Goal: Transaction & Acquisition: Purchase product/service

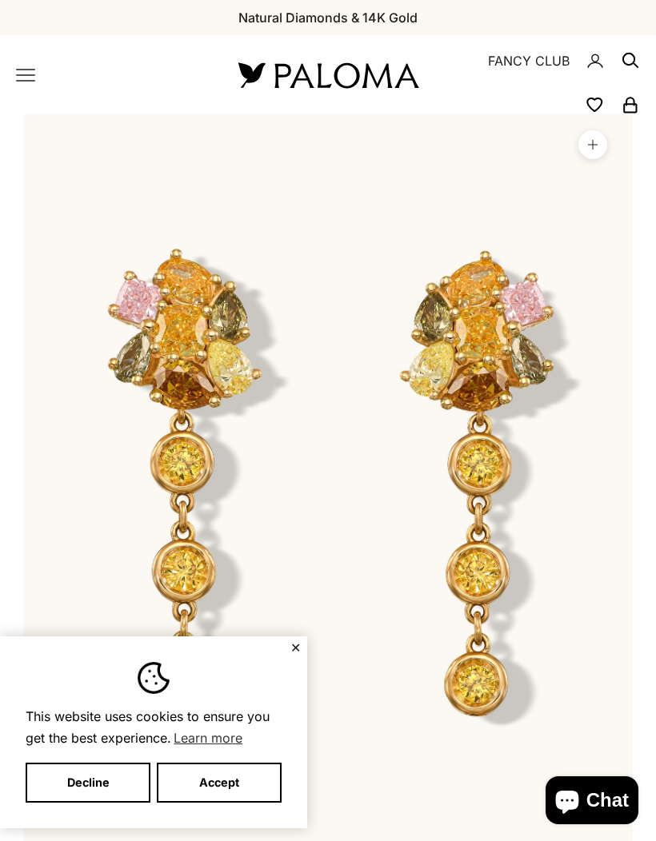
click at [292, 646] on button "✕" at bounding box center [295, 648] width 10 height 10
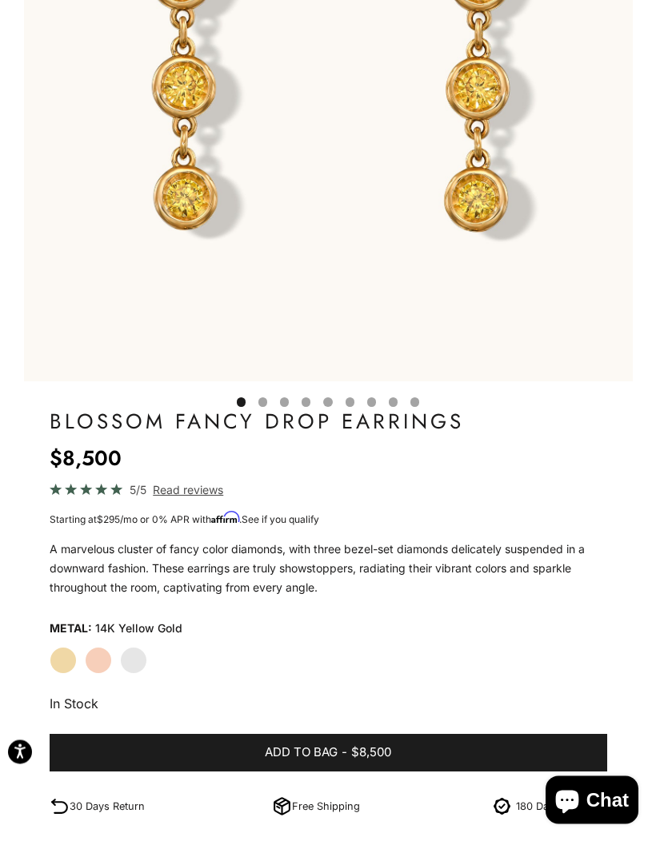
scroll to position [490, 0]
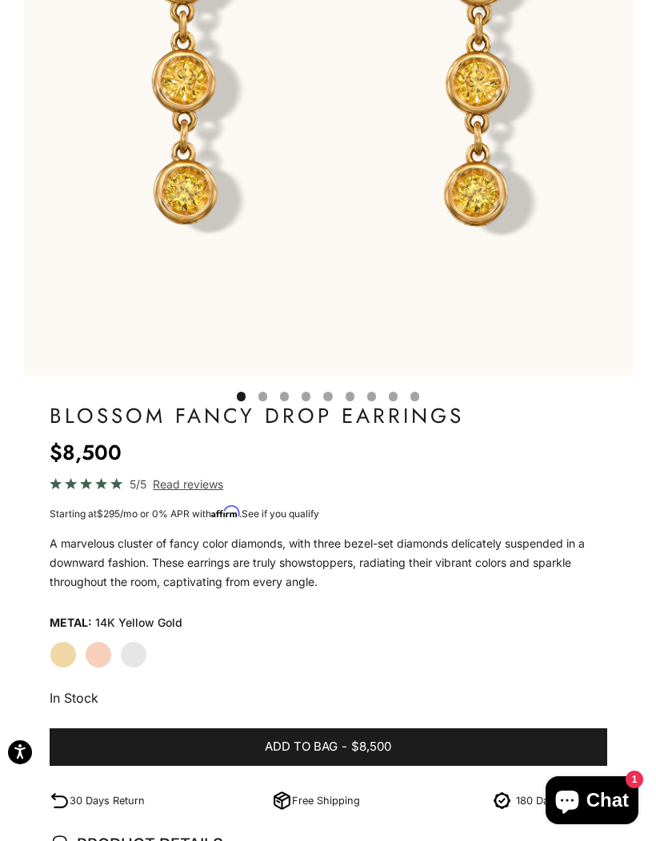
click at [103, 650] on label "Rose Gold" at bounding box center [98, 655] width 27 height 27
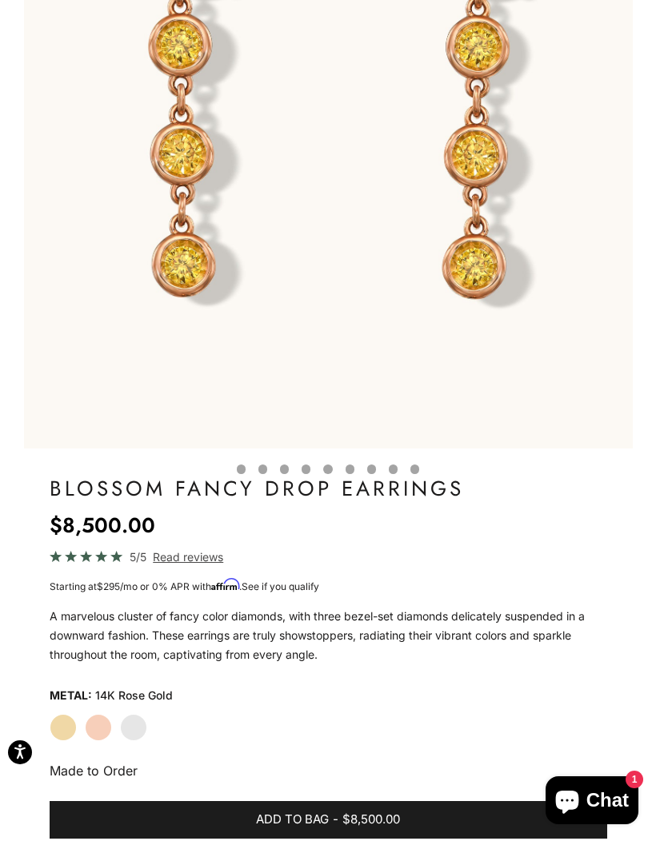
click at [139, 726] on label "White Gold" at bounding box center [133, 727] width 27 height 27
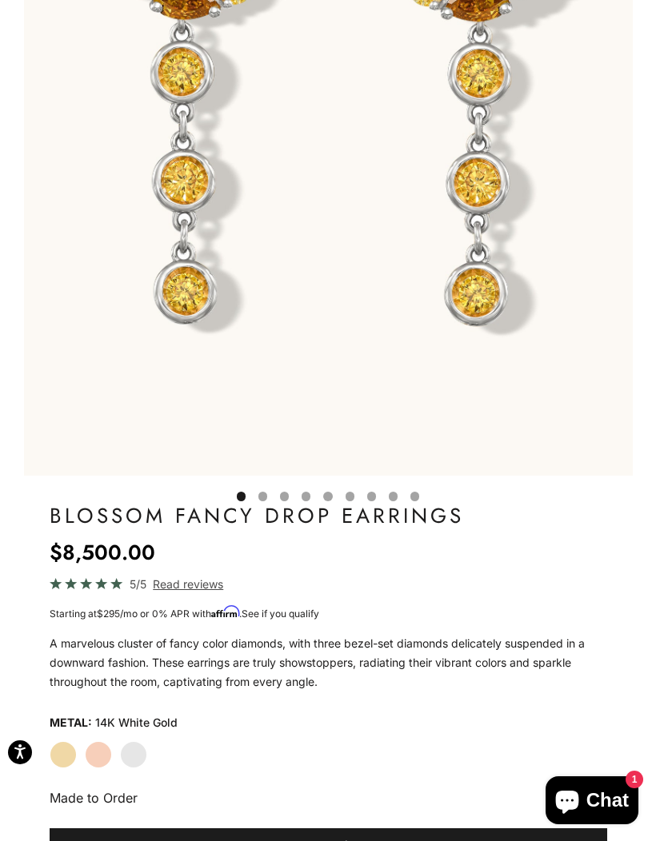
click at [108, 761] on label "Rose Gold" at bounding box center [98, 755] width 27 height 27
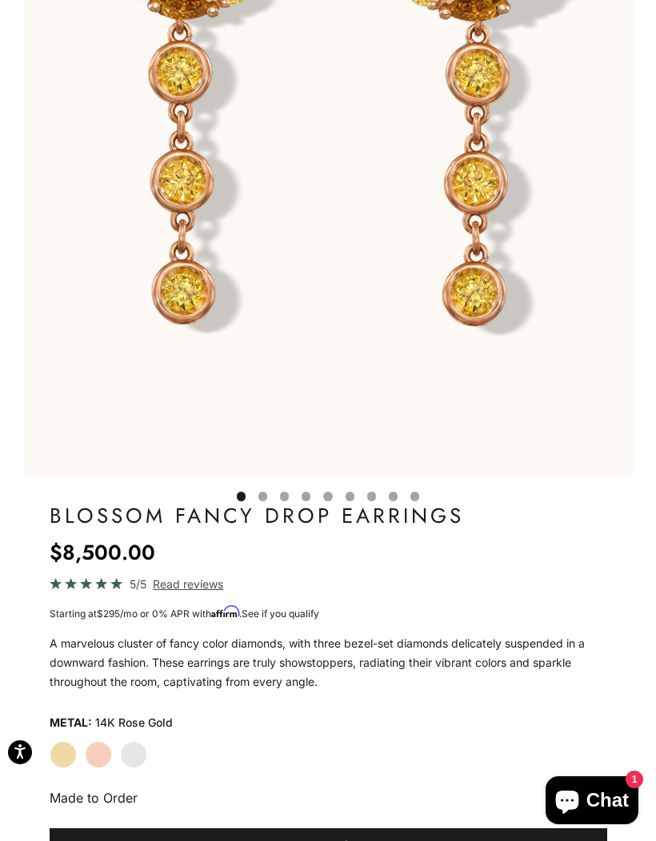
scroll to position [456, 0]
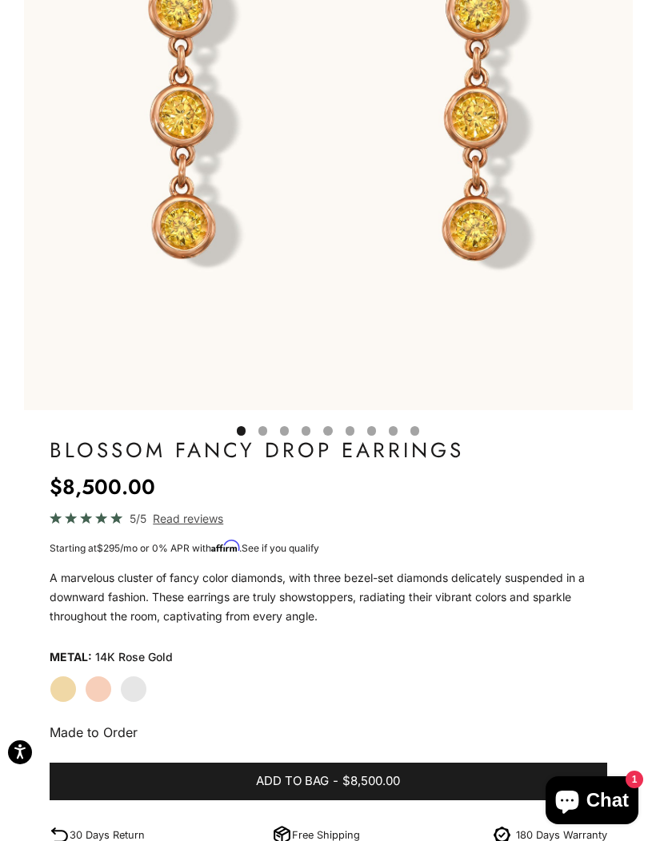
click at [59, 686] on label "Yellow Gold" at bounding box center [63, 689] width 27 height 27
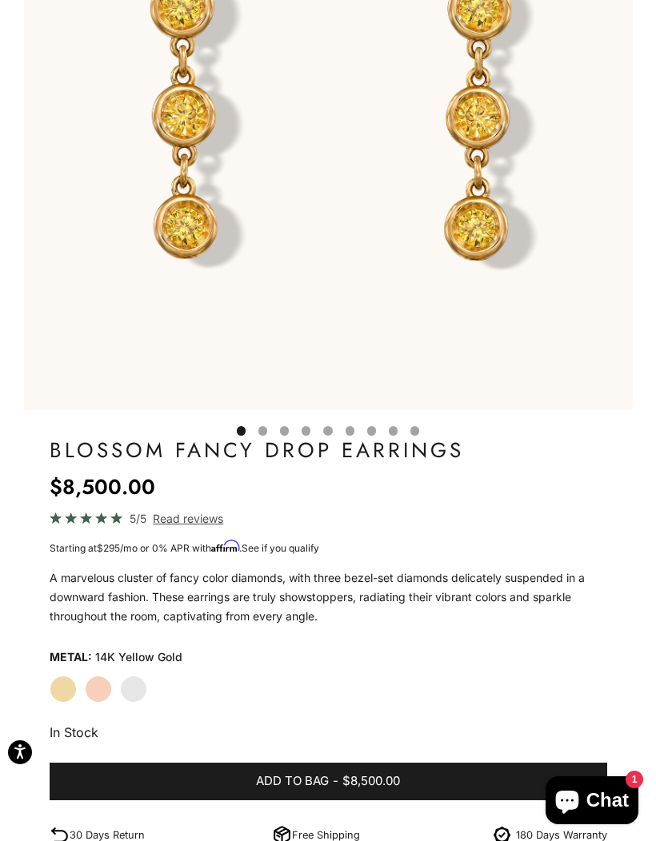
click at [105, 690] on label "Rose Gold" at bounding box center [98, 689] width 27 height 27
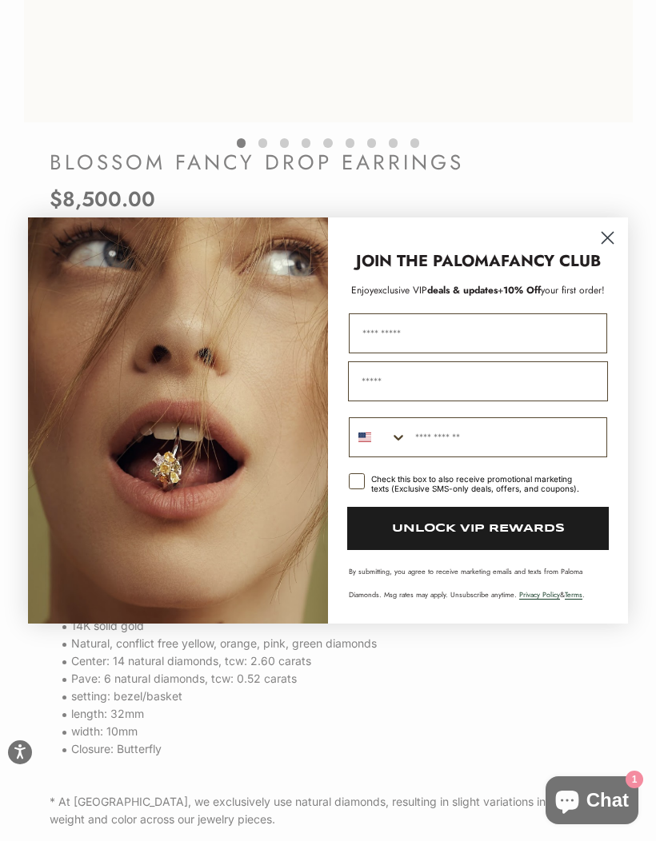
scroll to position [809, 0]
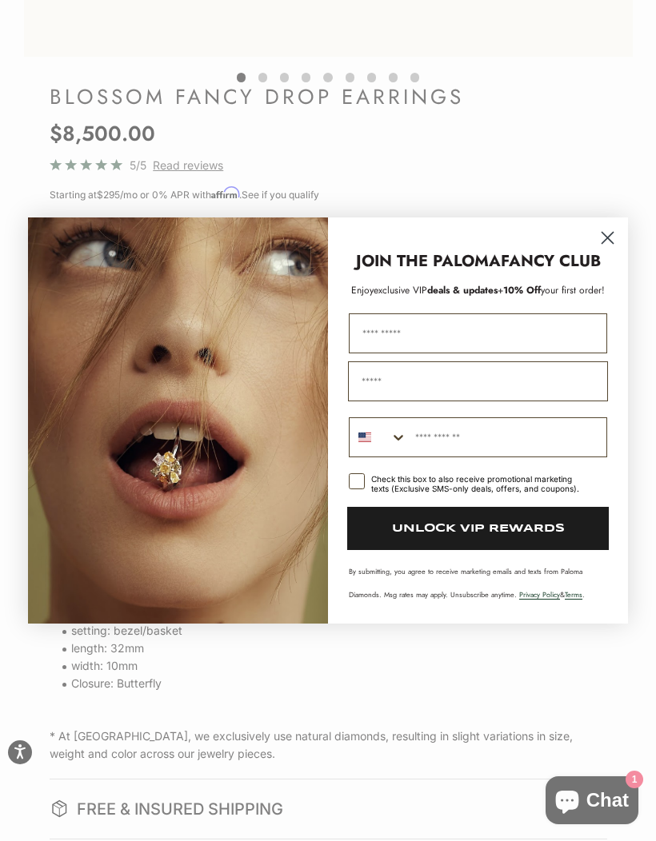
click at [611, 230] on circle "Close dialog" at bounding box center [607, 238] width 26 height 26
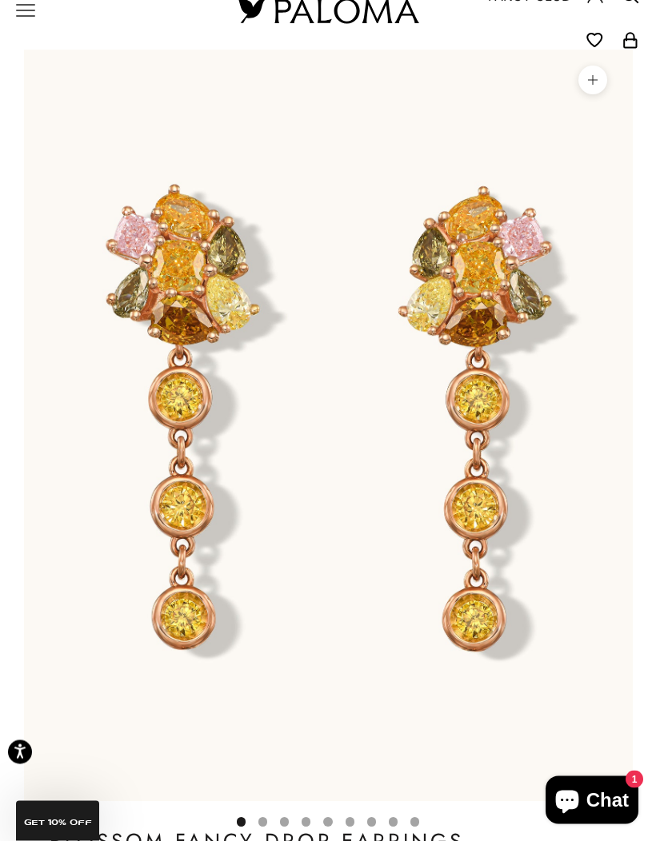
scroll to position [65, 0]
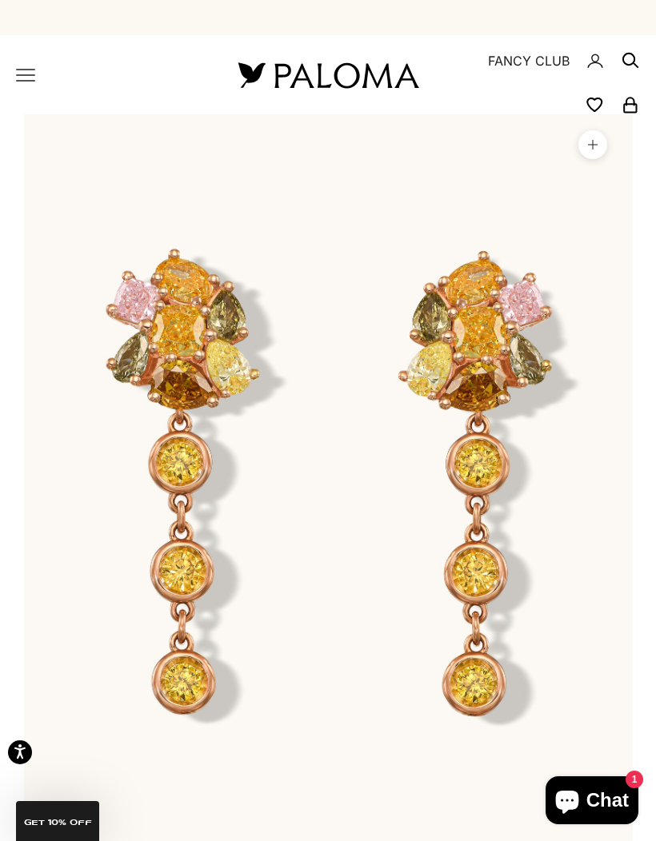
scroll to position [0, 50]
